Goal: Task Accomplishment & Management: Use online tool/utility

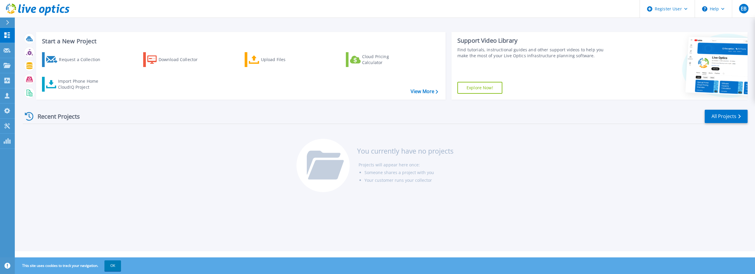
drag, startPoint x: 263, startPoint y: 0, endPoint x: 97, endPoint y: 179, distance: 243.8
click at [119, 191] on div "Recent Projects All Projects You currently have no projects Projects will appea…" at bounding box center [385, 151] width 725 height 94
click at [41, 95] on div "Customers" at bounding box center [30, 95] width 30 height 15
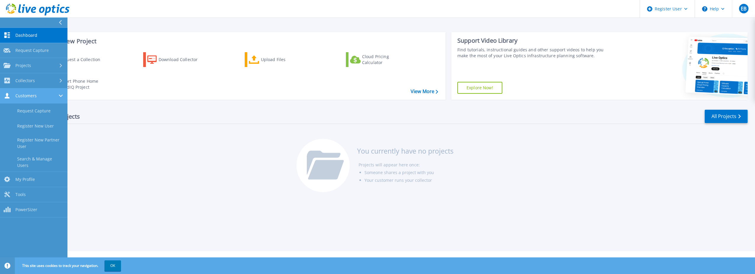
click at [60, 96] on icon at bounding box center [61, 95] width 4 height 2
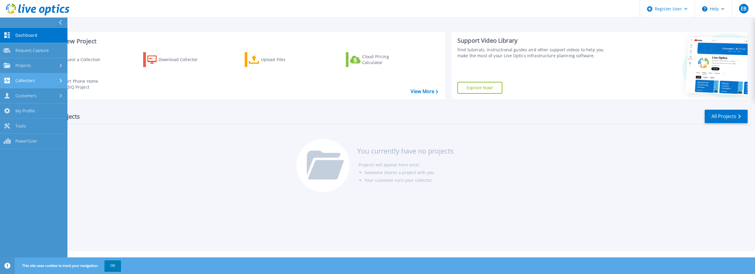
click at [59, 81] on div "Collectors" at bounding box center [34, 81] width 60 height 6
click at [60, 66] on icon at bounding box center [61, 65] width 2 height 4
click at [61, 64] on div at bounding box center [61, 65] width 5 height 5
click at [29, 126] on link "Tools Tools" at bounding box center [33, 125] width 67 height 15
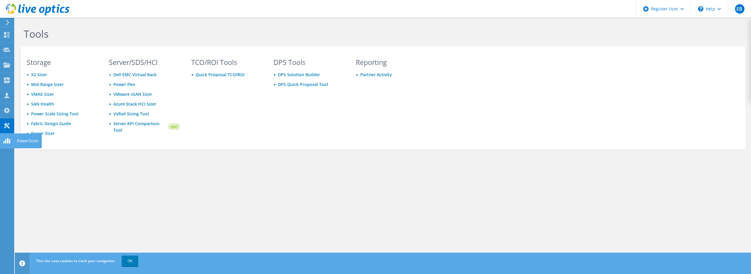
click at [7, 140] on icon at bounding box center [6, 141] width 7 height 6
click at [9, 22] on icon at bounding box center [7, 22] width 4 height 5
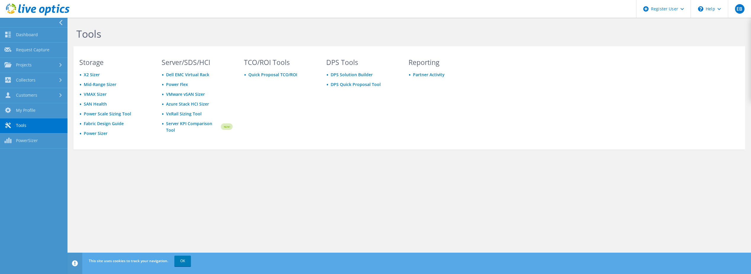
click at [63, 22] on div at bounding box center [62, 22] width 7 height 5
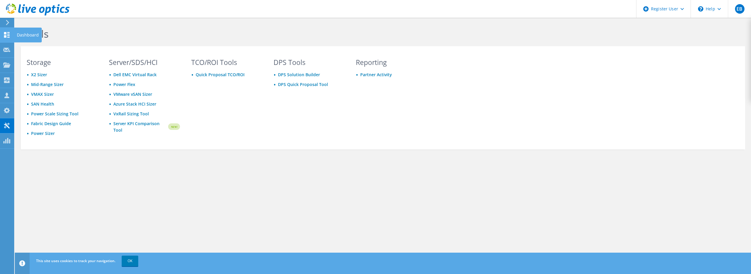
click at [4, 35] on icon at bounding box center [6, 35] width 7 height 6
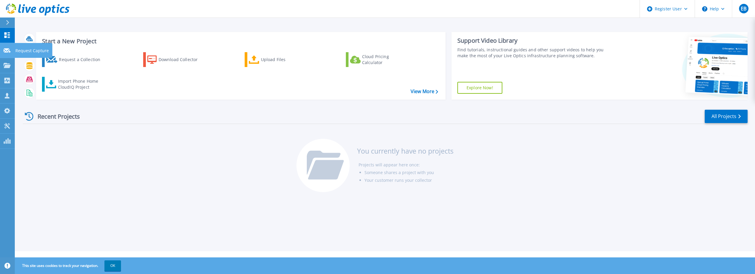
click at [8, 51] on icon at bounding box center [7, 50] width 7 height 4
click at [30, 64] on p "Projects" at bounding box center [23, 65] width 16 height 15
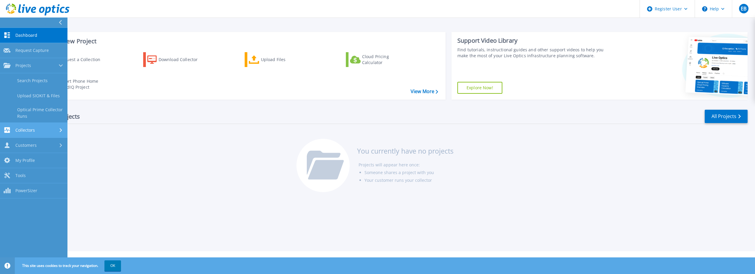
click at [61, 128] on icon at bounding box center [61, 130] width 2 height 4
click at [50, 146] on div "Customers" at bounding box center [34, 145] width 60 height 6
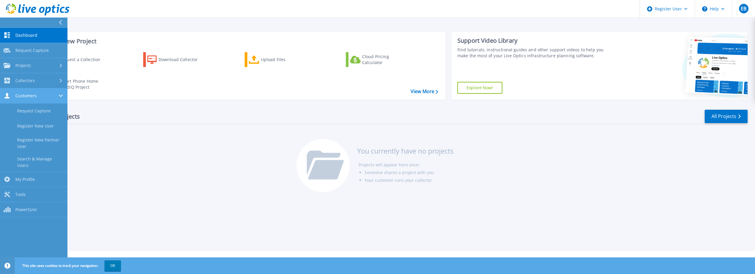
click at [63, 95] on div at bounding box center [61, 95] width 5 height 5
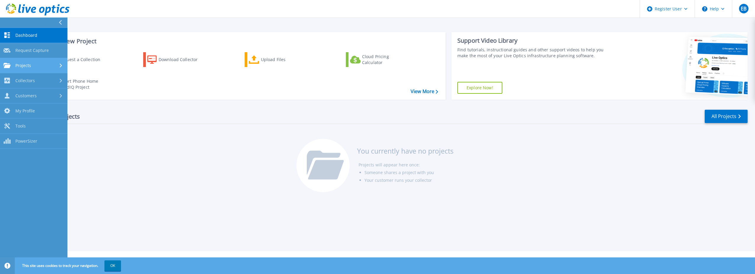
click at [57, 65] on div "Projects" at bounding box center [34, 65] width 60 height 5
click at [45, 82] on link "Search Projects" at bounding box center [33, 80] width 67 height 15
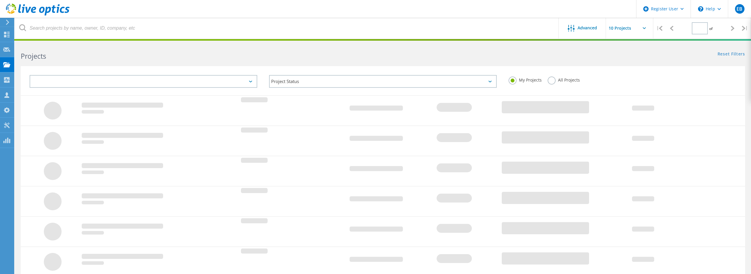
type input "1"
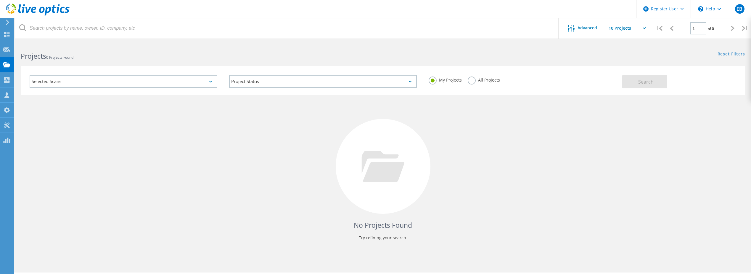
click at [73, 80] on div "Selected Scans" at bounding box center [124, 81] width 188 height 13
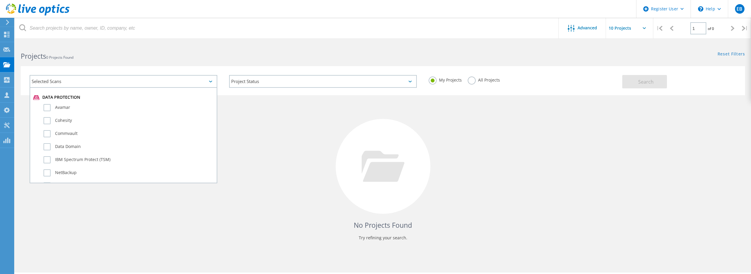
scroll to position [326, 0]
click at [67, 143] on label "Data Domain" at bounding box center [129, 145] width 170 height 7
click at [0, 0] on input "Data Domain" at bounding box center [0, 0] width 0 height 0
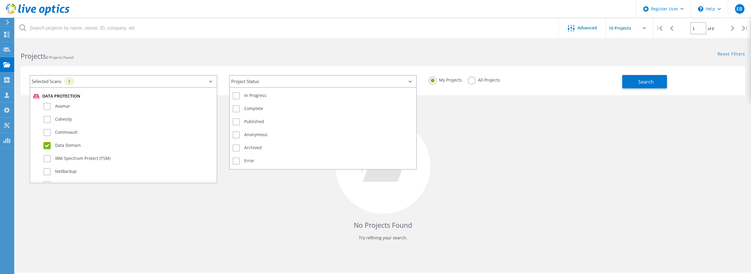
click at [246, 83] on div "Project Status" at bounding box center [323, 81] width 188 height 13
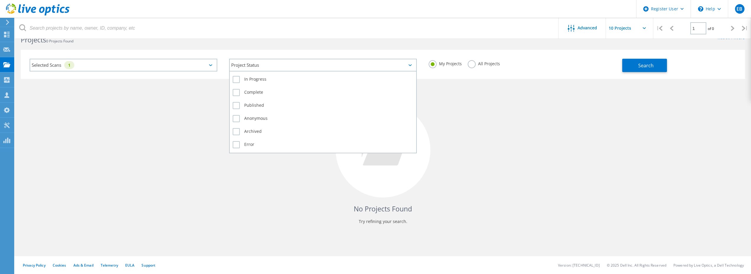
scroll to position [0, 0]
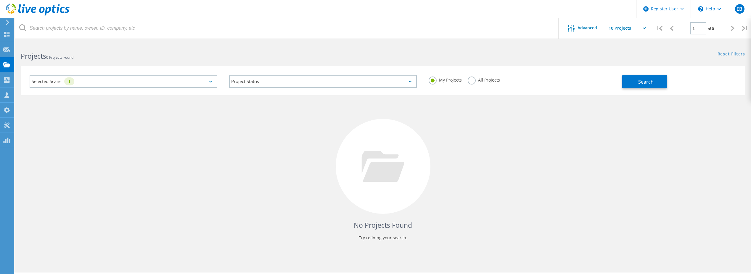
click at [494, 129] on div "No Projects Found Try refining your search." at bounding box center [383, 171] width 724 height 153
click at [644, 29] on input "text" at bounding box center [635, 28] width 59 height 21
click at [571, 55] on div "Projects 0 Projects Found Reset Filters Show Filters" at bounding box center [383, 51] width 736 height 16
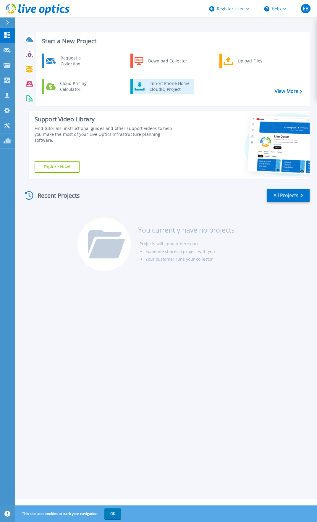
click at [177, 89] on div "Import Phone Home CloudIQ Project" at bounding box center [170, 87] width 46 height 12
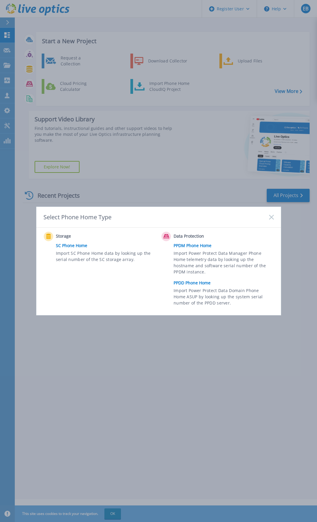
click at [204, 286] on link "PPDD Phone Home" at bounding box center [225, 283] width 103 height 9
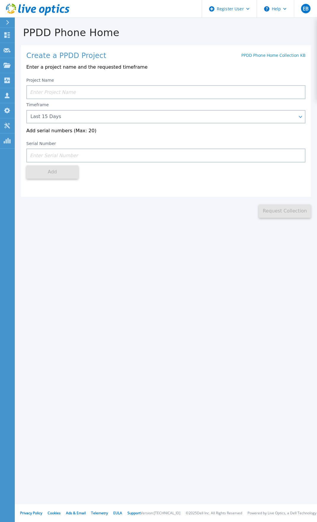
click at [47, 95] on input at bounding box center [165, 92] width 279 height 14
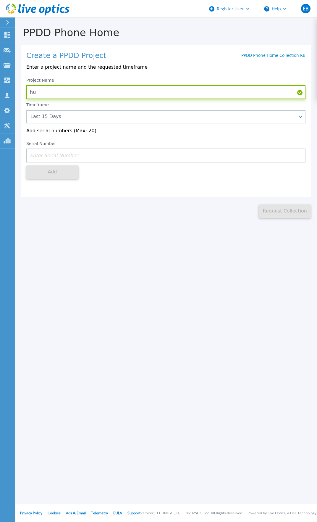
type input "h"
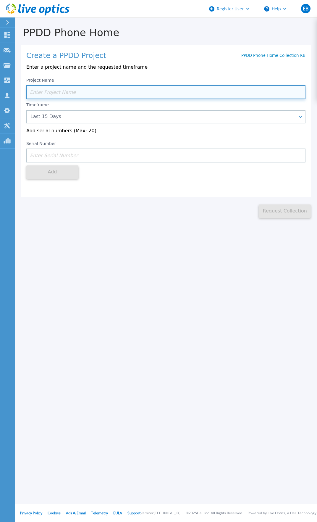
click at [51, 89] on input at bounding box center [165, 92] width 279 height 14
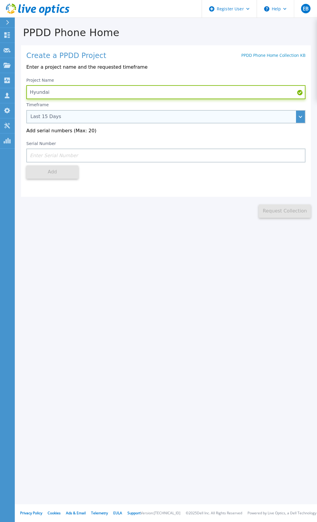
type input "Hyundai"
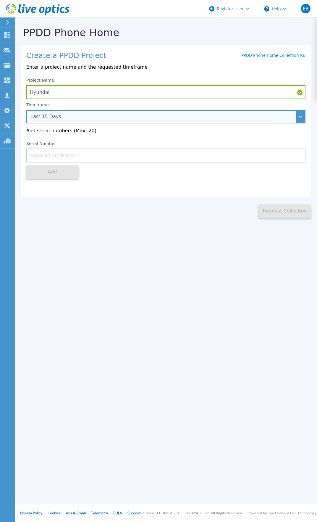
click at [51, 115] on div "Last 15 Days" at bounding box center [165, 116] width 279 height 13
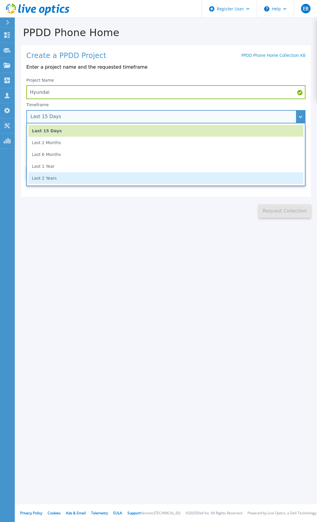
click at [42, 179] on li "Last 2 Years" at bounding box center [165, 178] width 275 height 12
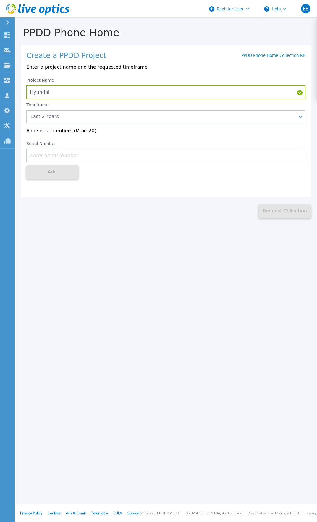
click at [41, 156] on input at bounding box center [165, 156] width 279 height 14
paste input "CRK00231714715"
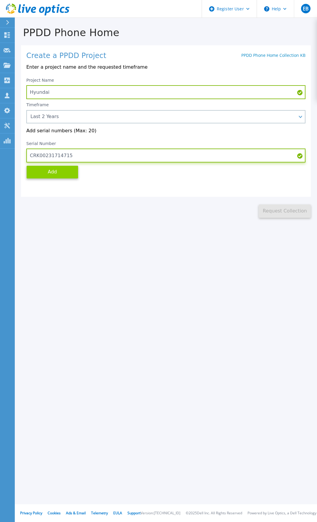
type input "CRK00231714715"
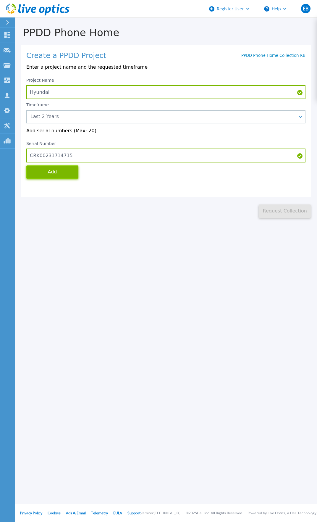
click at [50, 173] on button "Add" at bounding box center [52, 171] width 52 height 13
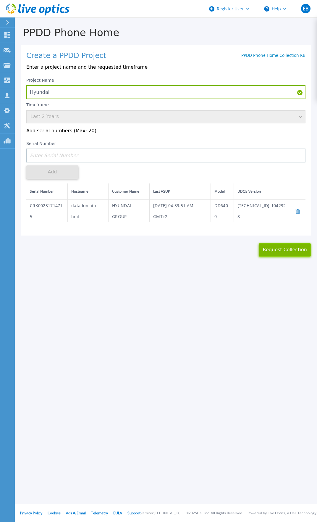
click at [291, 253] on button "Request Collection" at bounding box center [285, 249] width 52 height 13
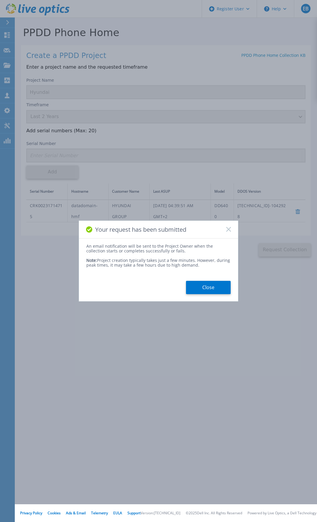
click at [229, 229] on rect at bounding box center [228, 229] width 5 height 5
